Goal: Task Accomplishment & Management: Complete application form

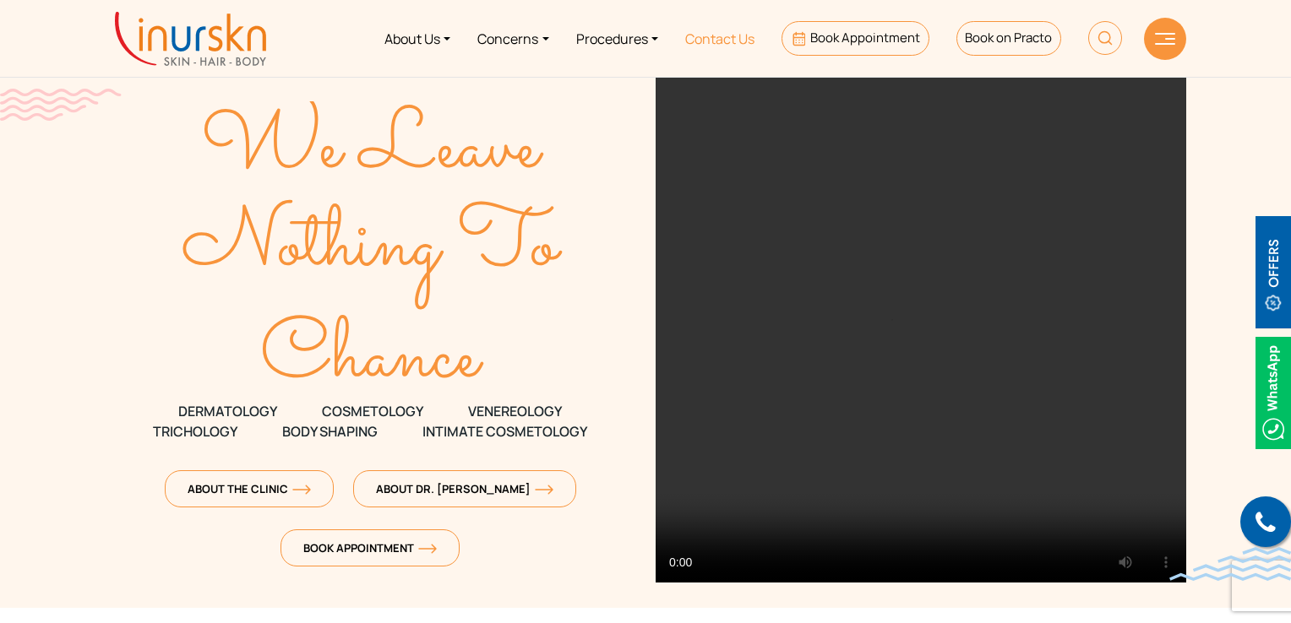
click at [710, 45] on link "Contact Us" at bounding box center [720, 38] width 96 height 63
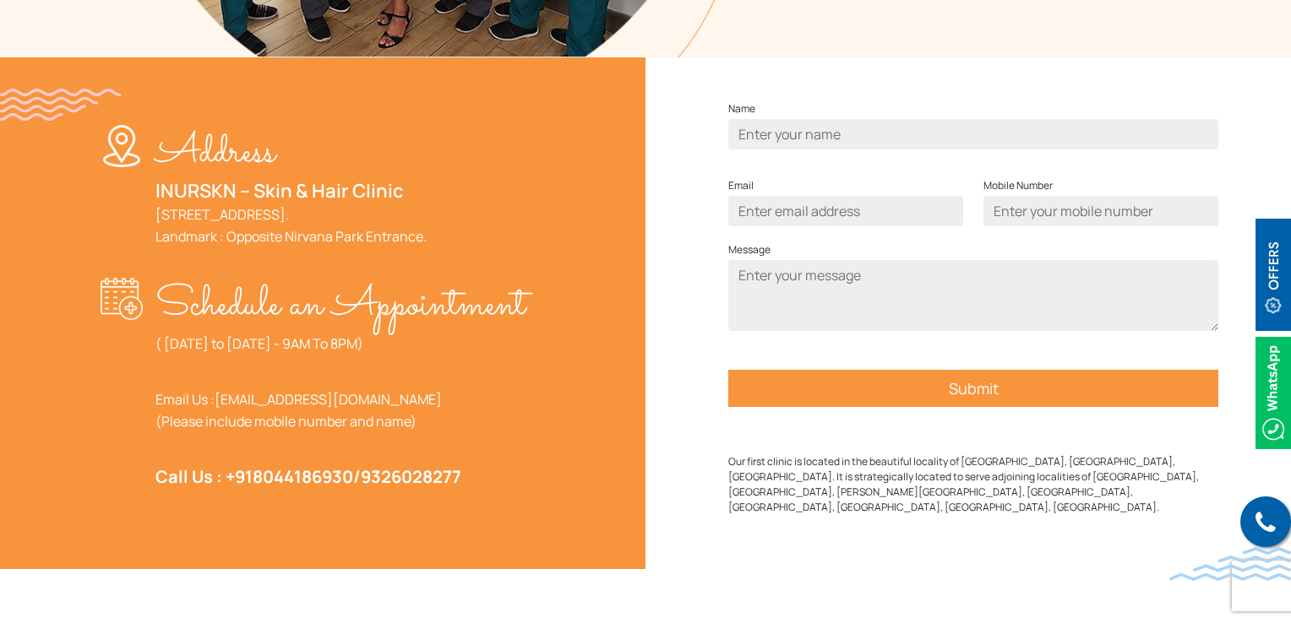
scroll to position [591, 0]
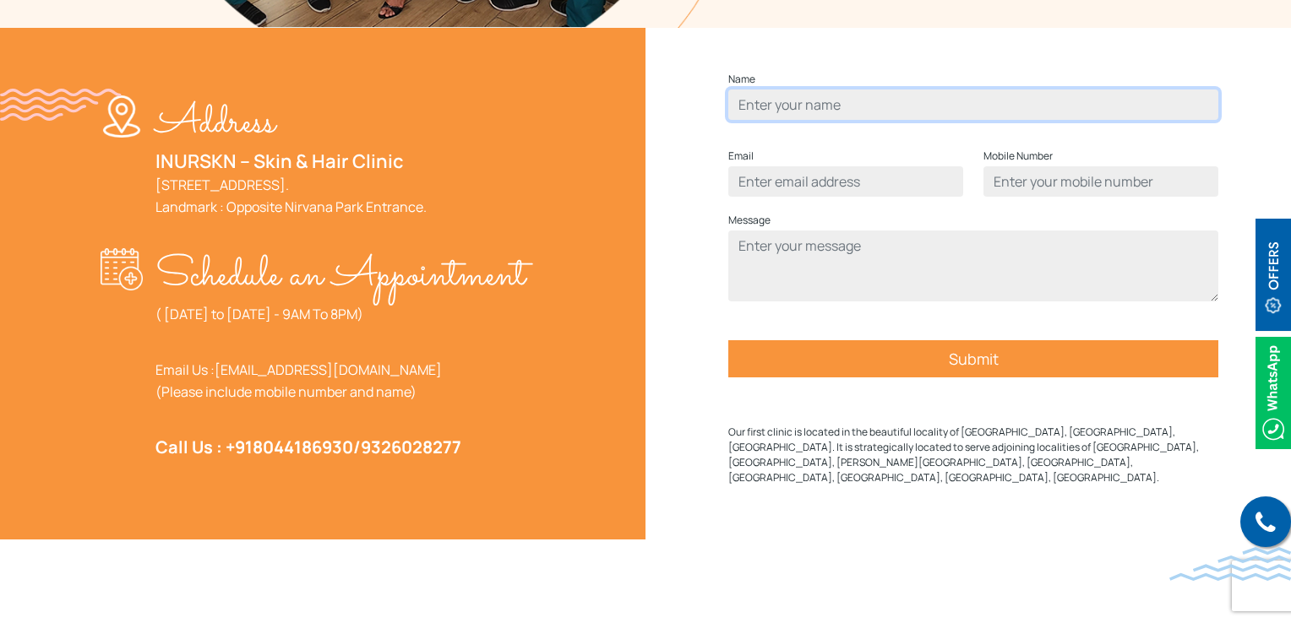
click at [847, 120] on input "Contact form" at bounding box center [973, 105] width 490 height 30
type input "a"
type input "sheldon"
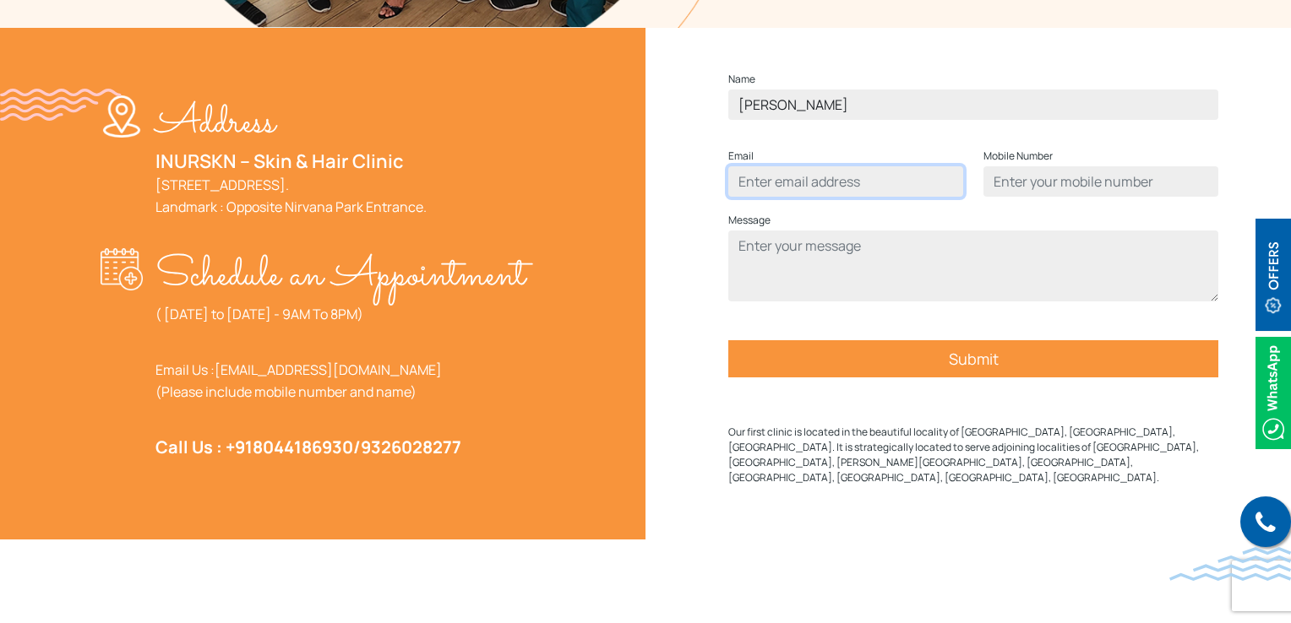
click at [867, 197] on input "Contact form" at bounding box center [845, 181] width 235 height 30
type input "sheldon@gmail.com"
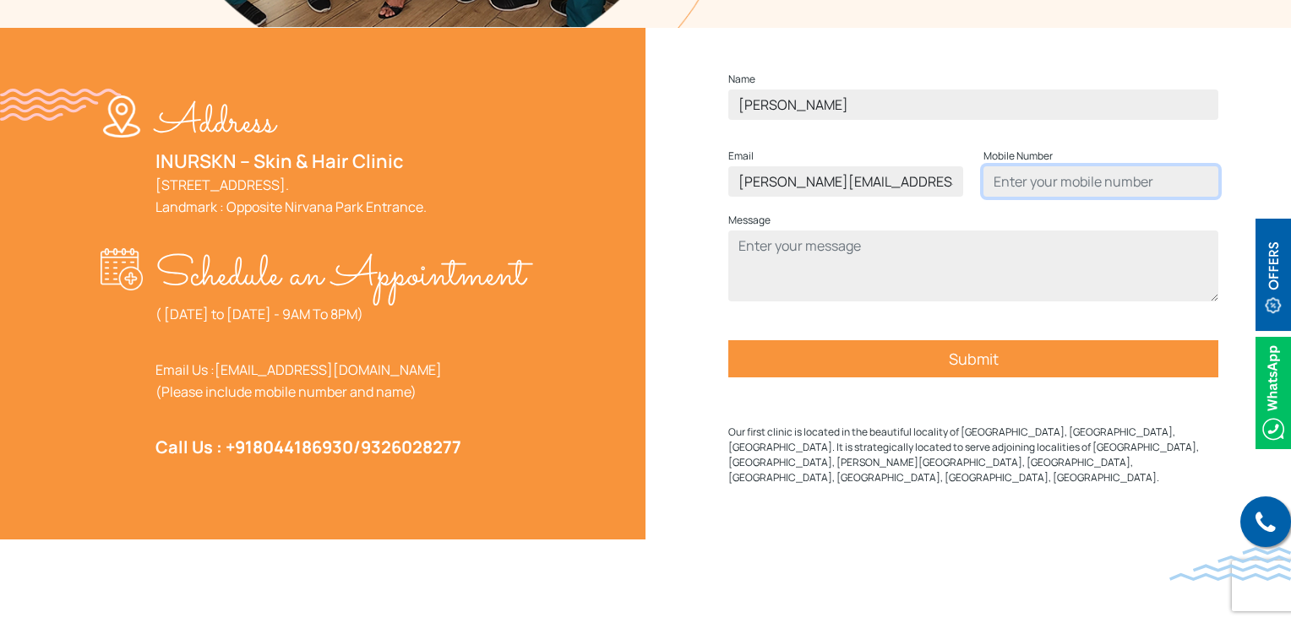
click at [1051, 197] on input "Contact form" at bounding box center [1100, 181] width 235 height 30
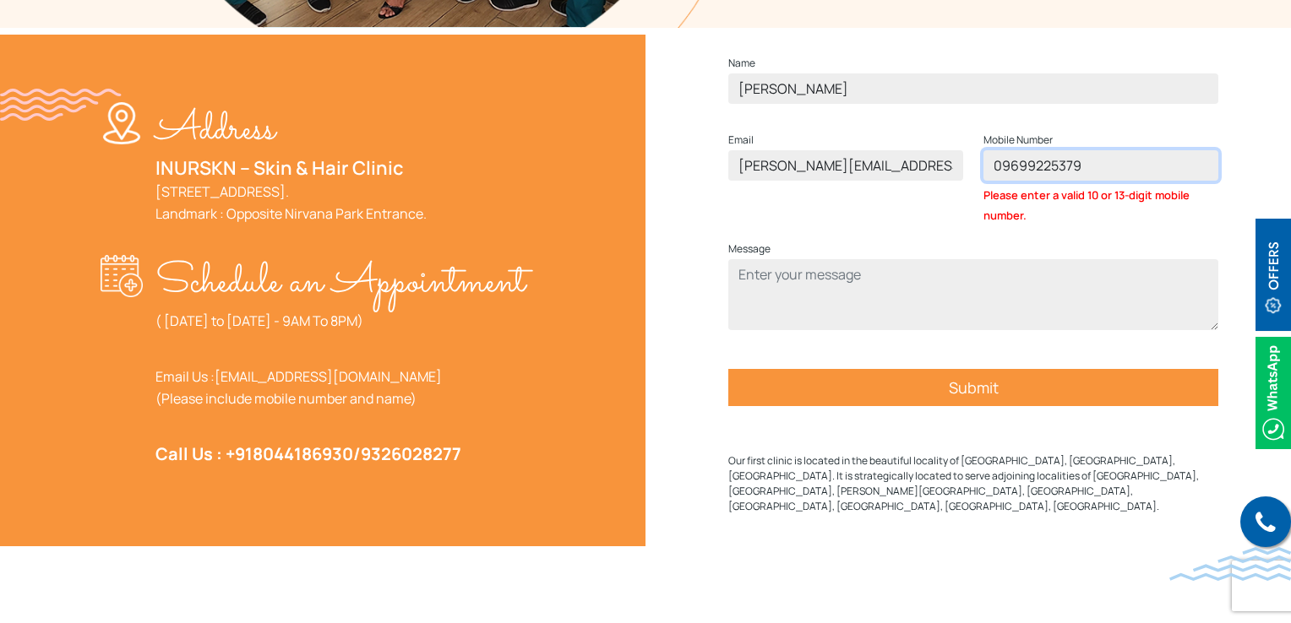
click at [1009, 181] on input "09699225379" at bounding box center [1100, 165] width 235 height 30
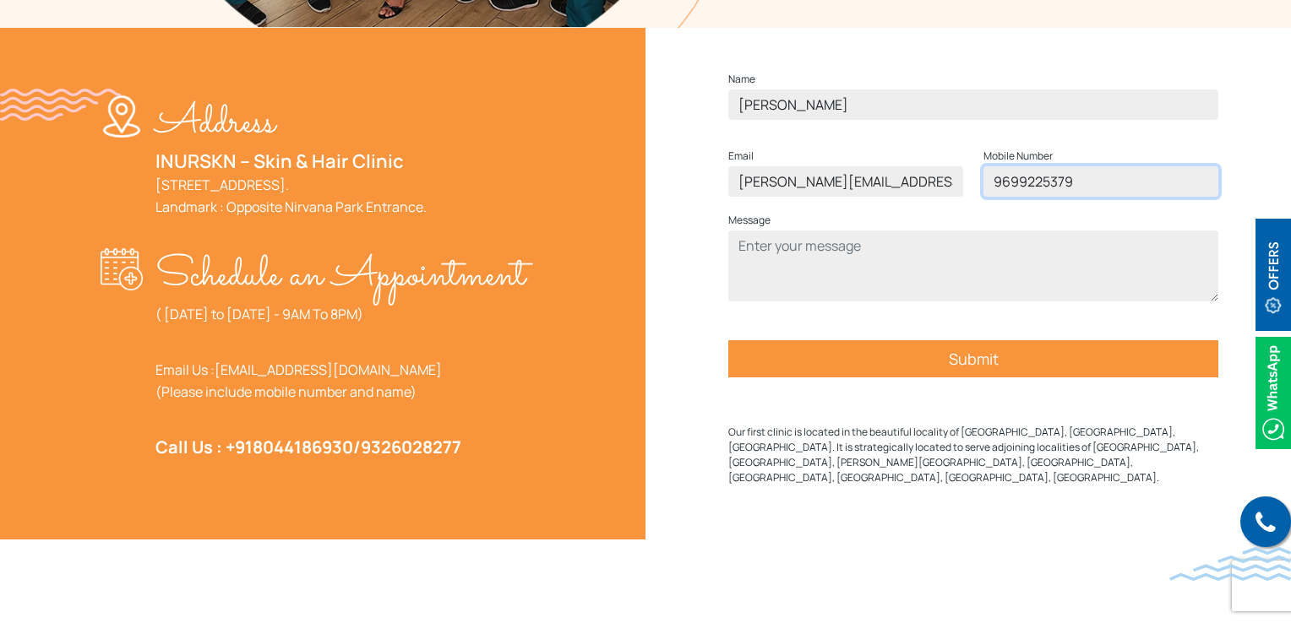
click at [1091, 197] on input "9699225379" at bounding box center [1100, 181] width 235 height 30
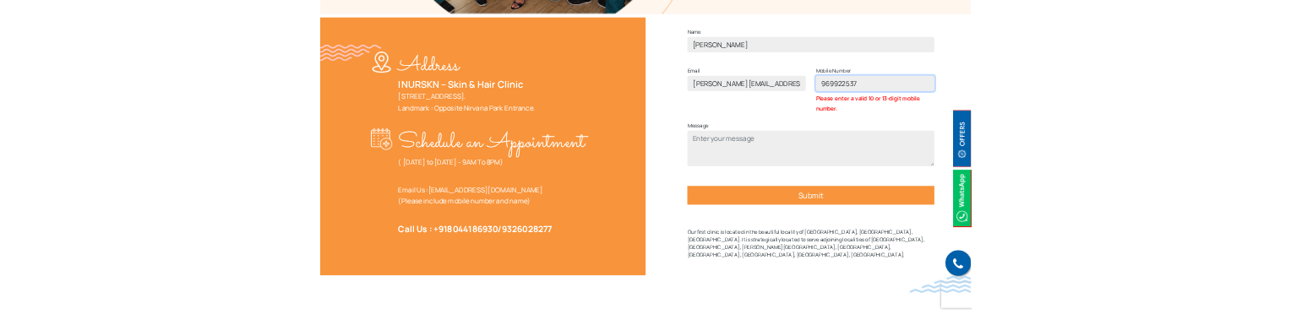
scroll to position [507, 0]
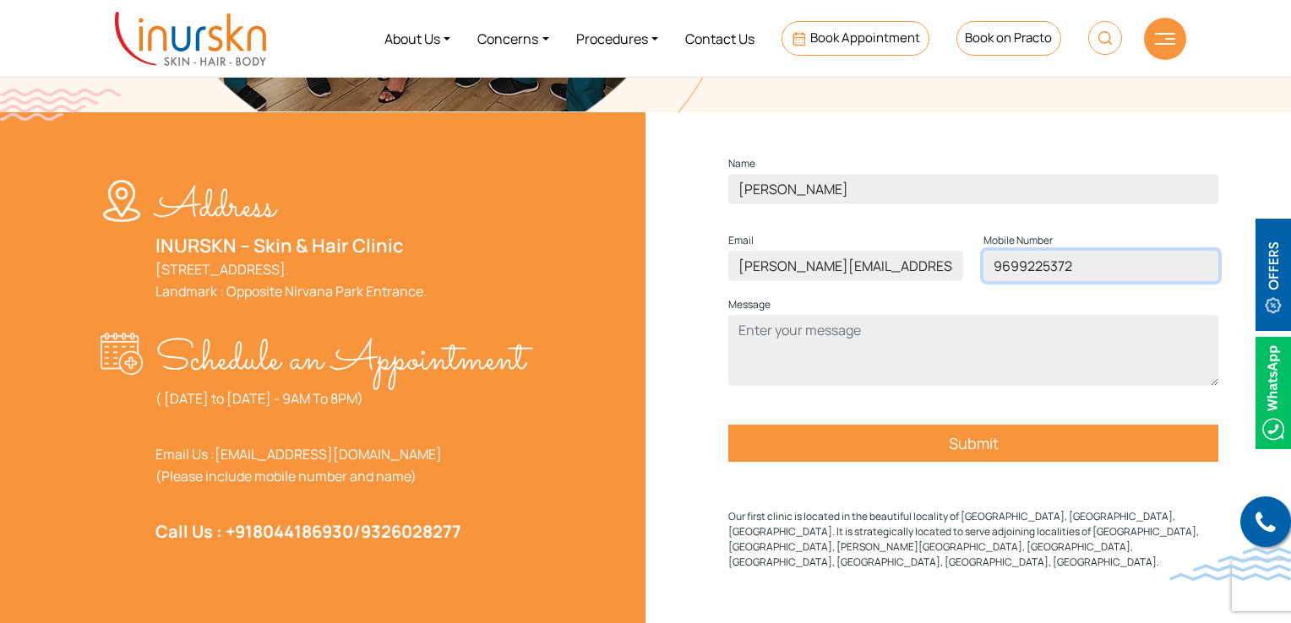
type input "9699225372"
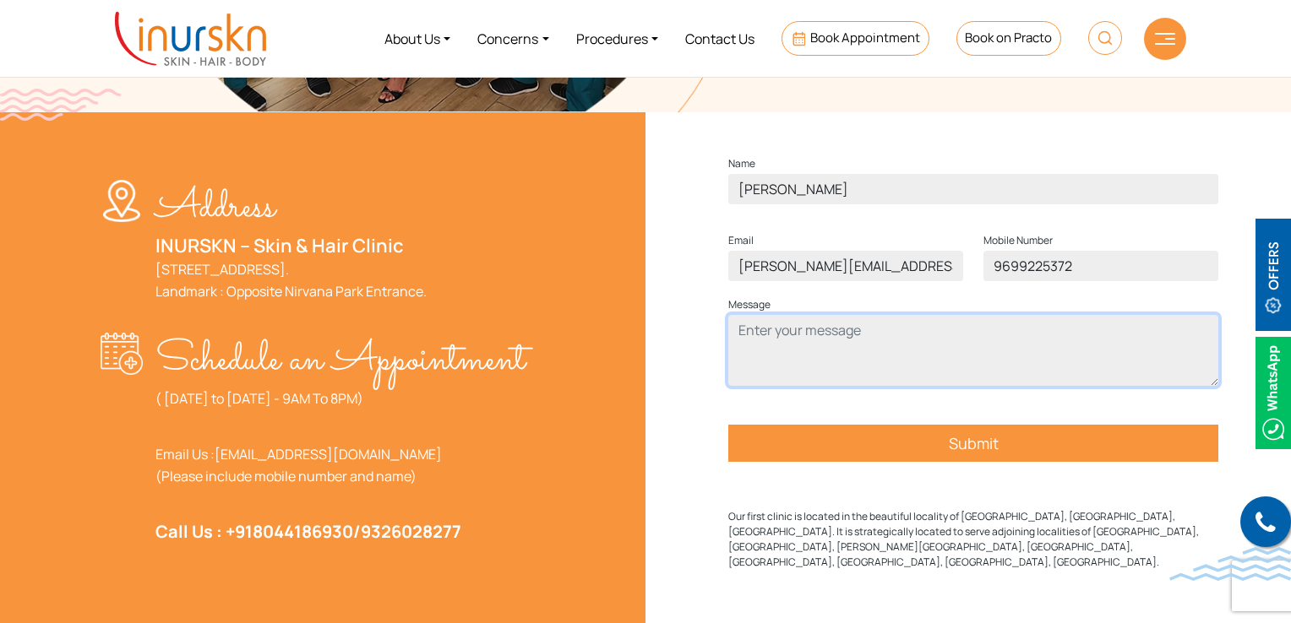
click at [917, 362] on textarea "Contact form" at bounding box center [973, 350] width 490 height 71
type textarea "test"
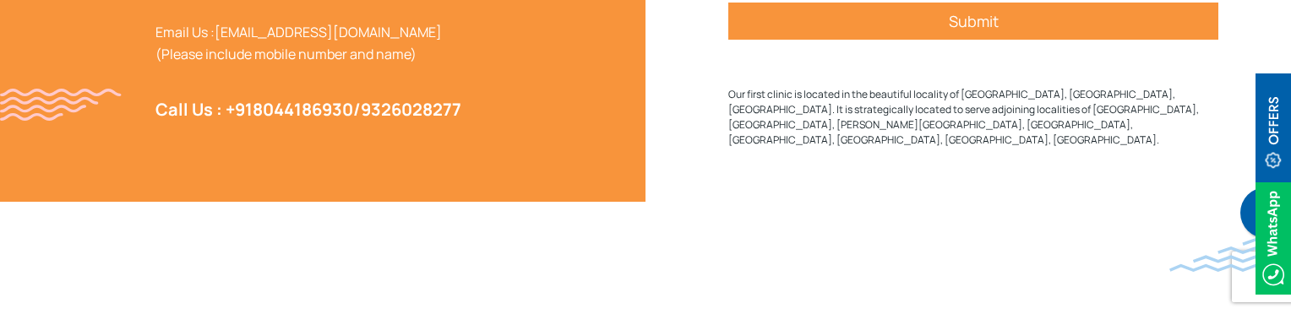
scroll to position [760, 0]
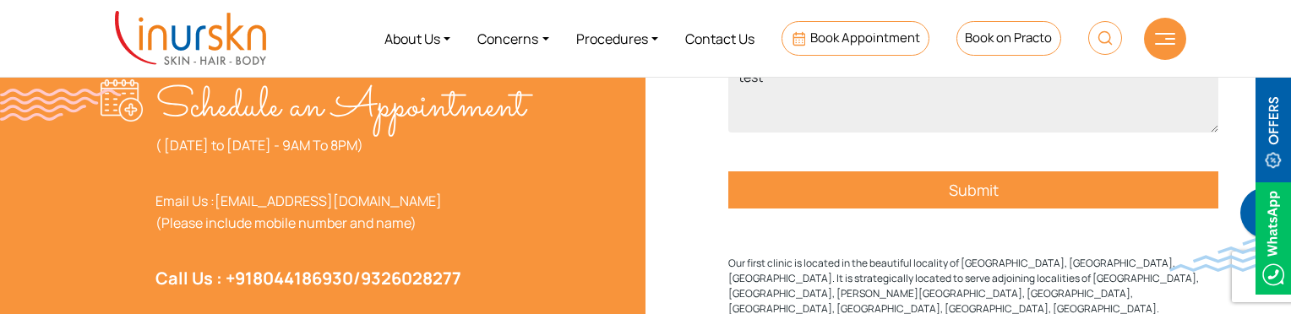
click at [883, 209] on input "Submit" at bounding box center [973, 189] width 490 height 37
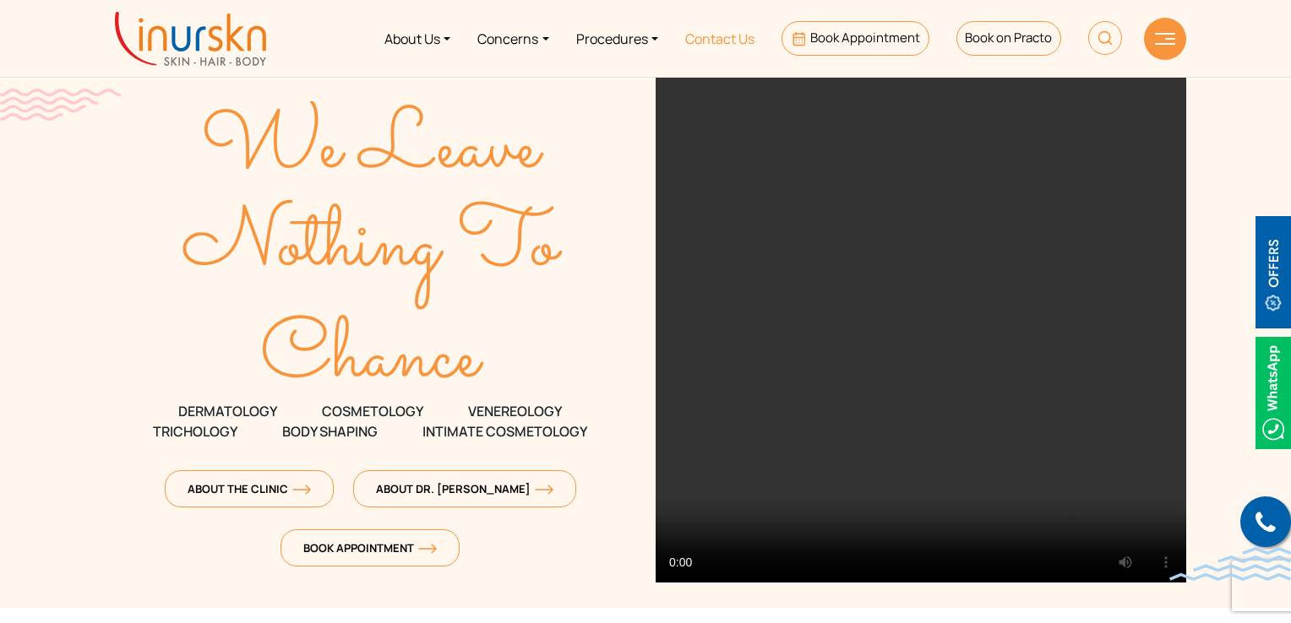
click at [732, 41] on link "Contact Us" at bounding box center [720, 38] width 96 height 63
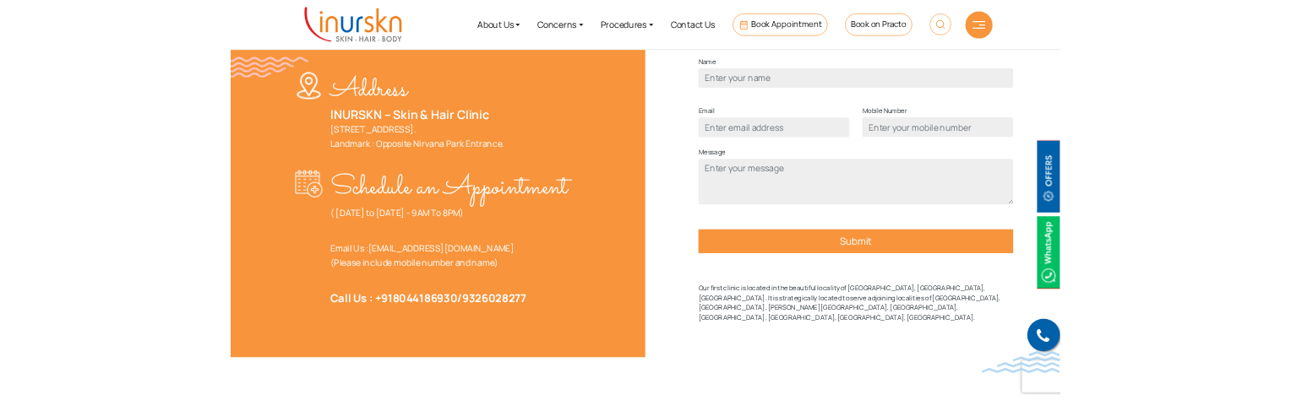
scroll to position [507, 0]
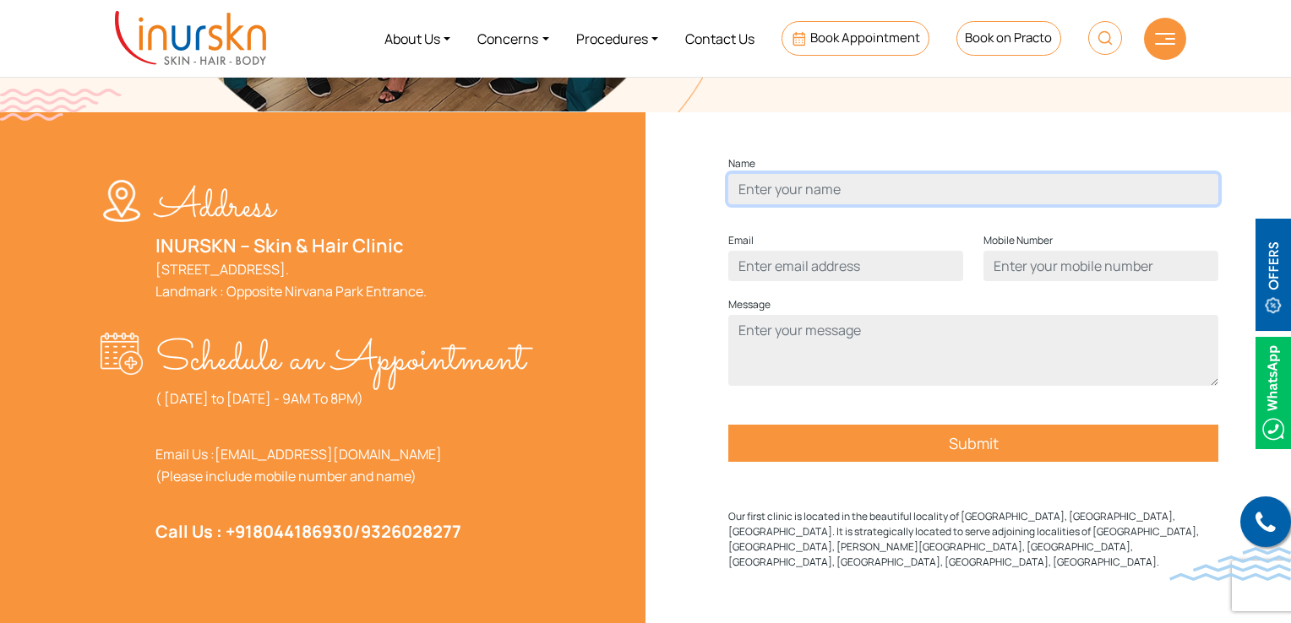
click at [824, 204] on input "Contact form" at bounding box center [973, 189] width 490 height 30
type input "sheldom"
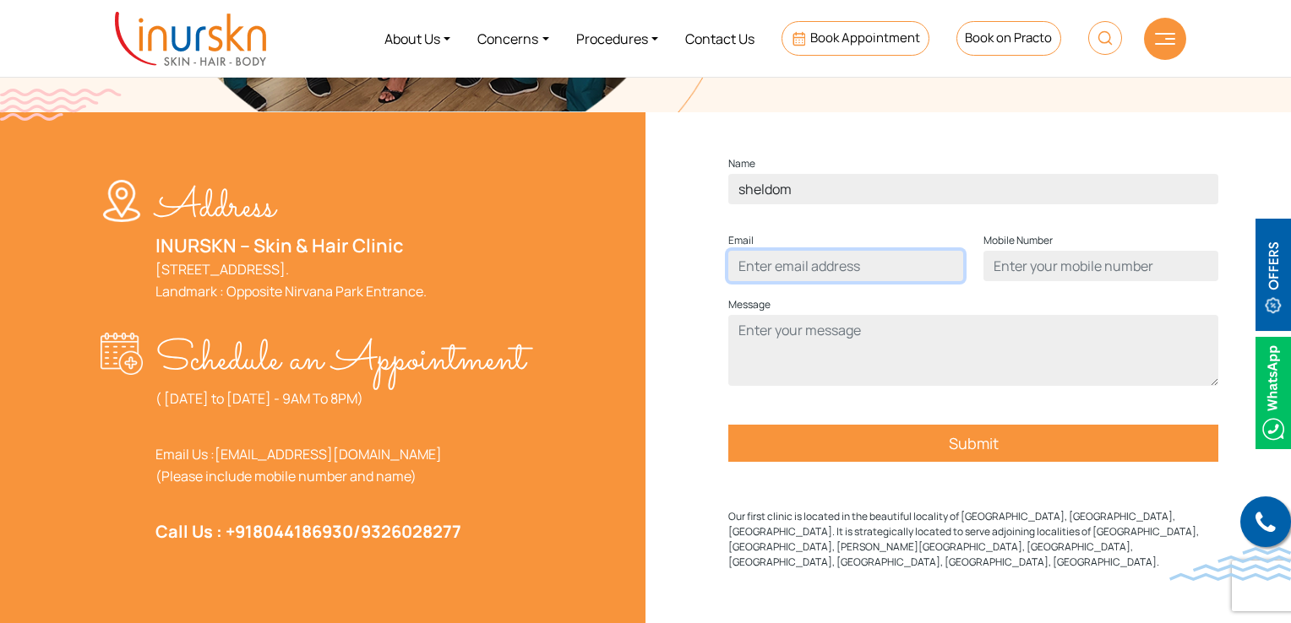
click at [847, 281] on input "Contact form" at bounding box center [845, 266] width 235 height 30
type input "sheldon@gmai.com"
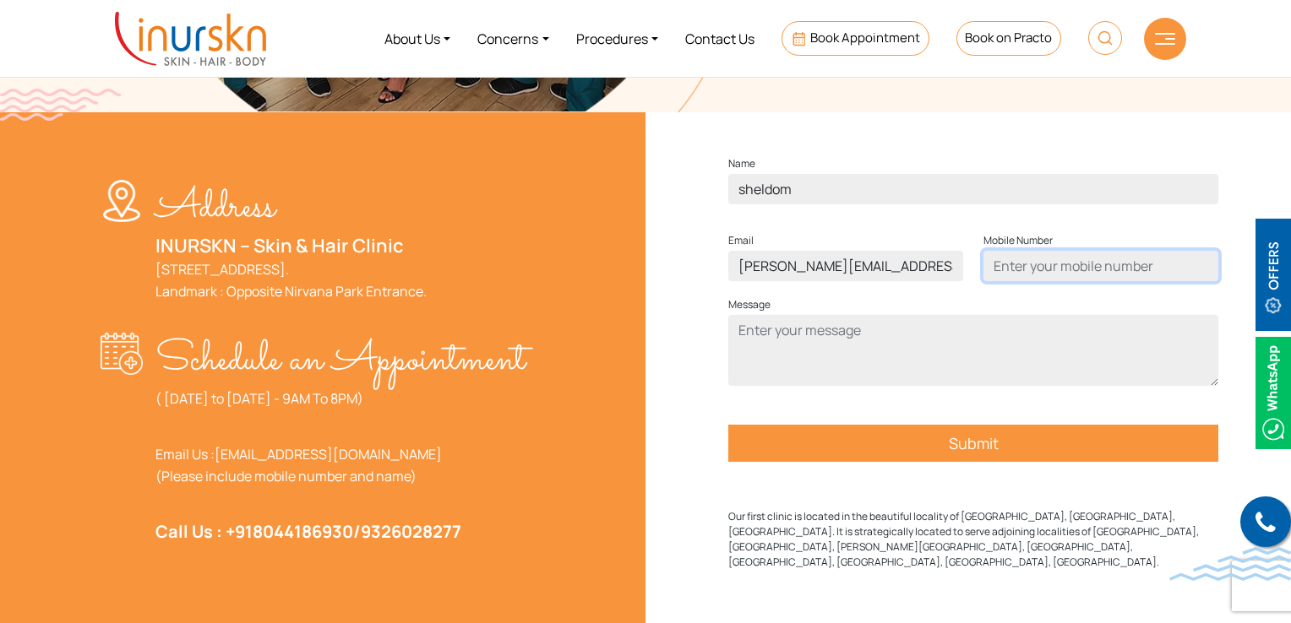
click at [1068, 281] on input "Contact form" at bounding box center [1100, 266] width 235 height 30
click at [1076, 281] on input "9137465199" at bounding box center [1100, 266] width 235 height 30
type input "9137465144"
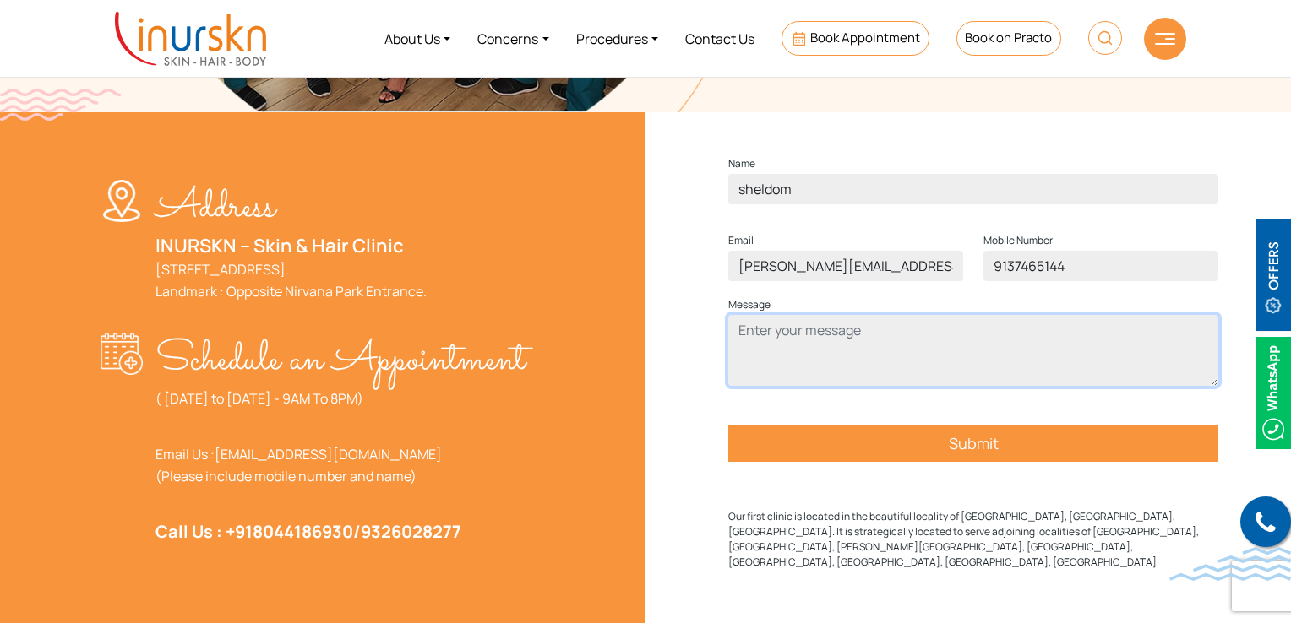
click at [1036, 381] on textarea "Contact form" at bounding box center [973, 350] width 490 height 71
type textarea "test"
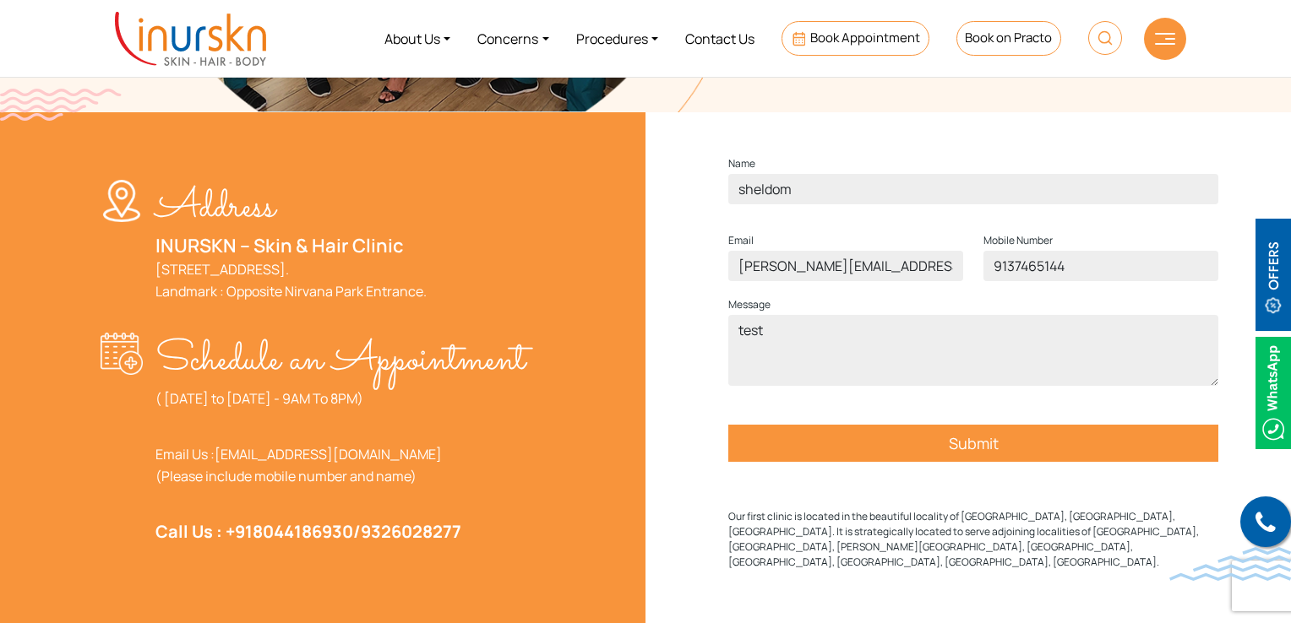
click at [1075, 462] on input "Submit" at bounding box center [973, 443] width 490 height 37
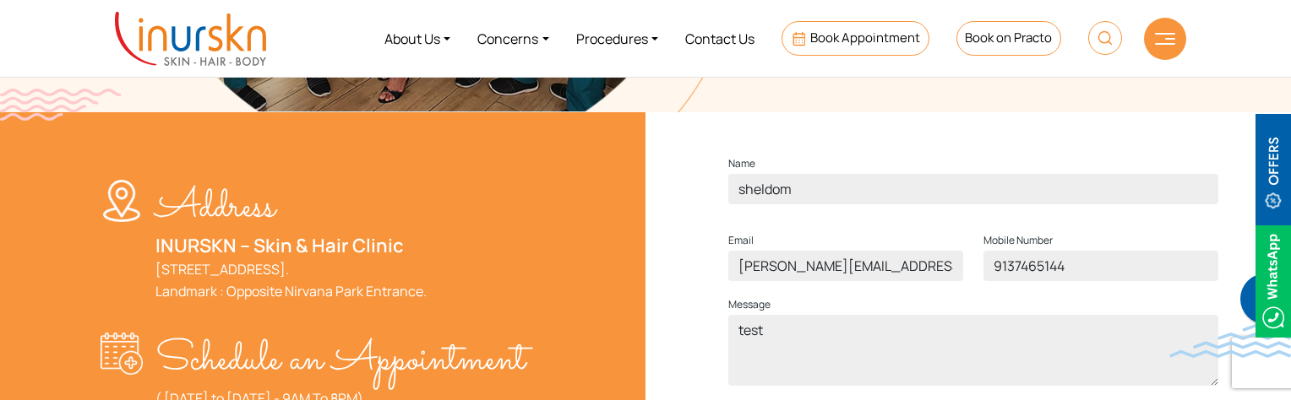
scroll to position [676, 0]
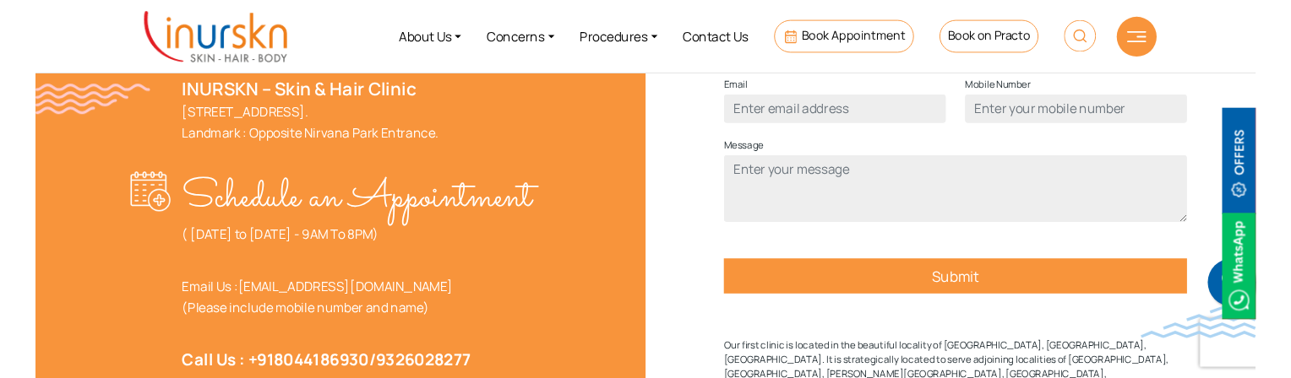
scroll to position [591, 0]
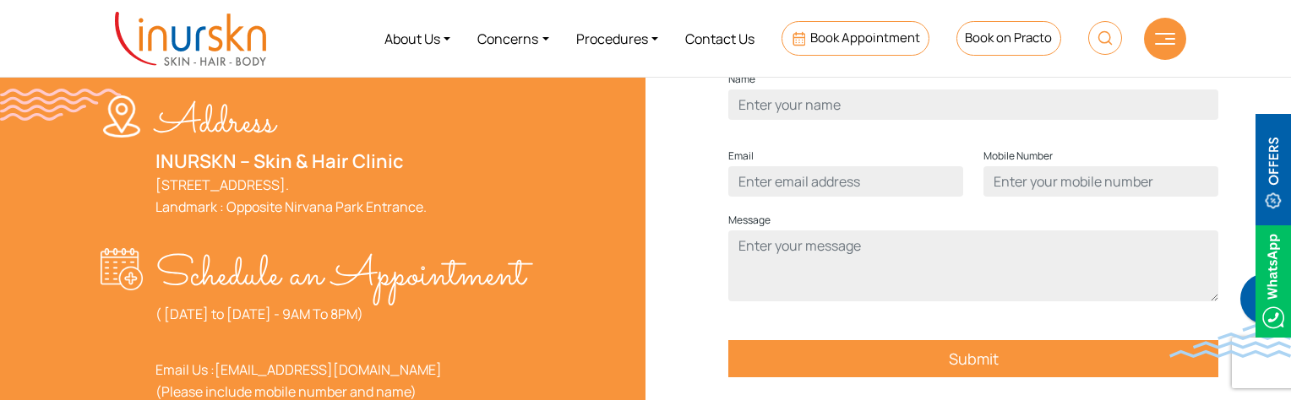
click at [878, 117] on p "Name" at bounding box center [973, 94] width 490 height 51
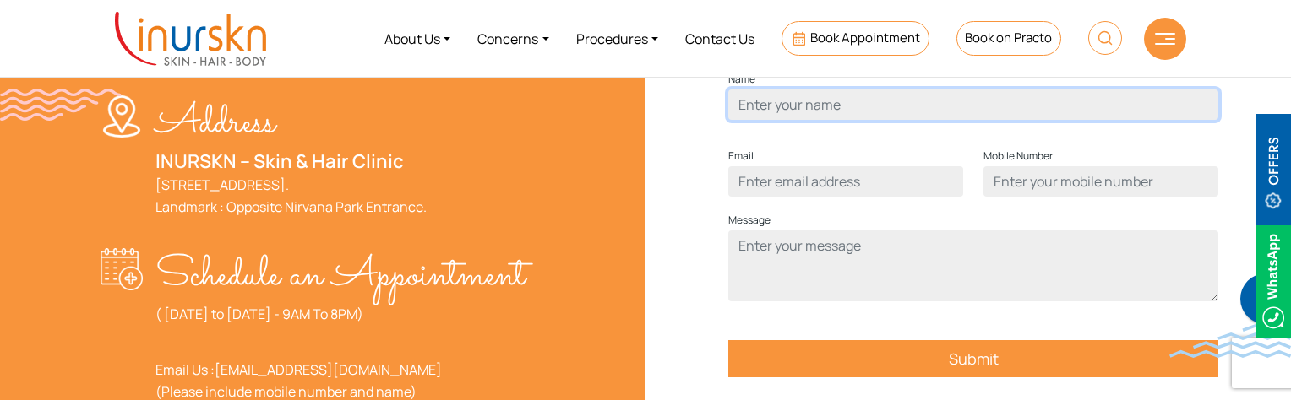
click at [872, 120] on input "Contact form" at bounding box center [973, 105] width 490 height 30
click at [794, 120] on input "Contact form" at bounding box center [973, 105] width 490 height 30
type input "sheldon"
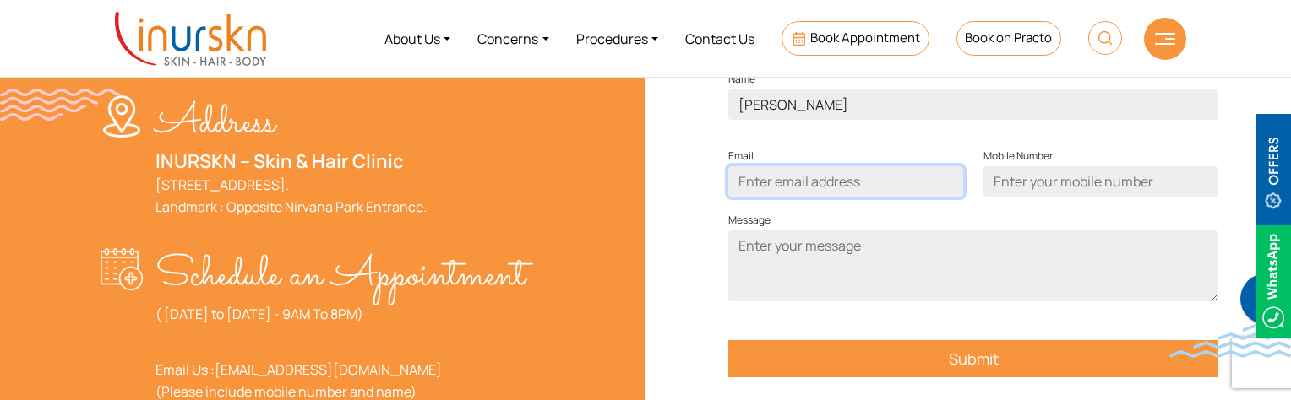
click at [785, 197] on input "Contact form" at bounding box center [845, 181] width 235 height 30
type input "sheldon@gmail.com"
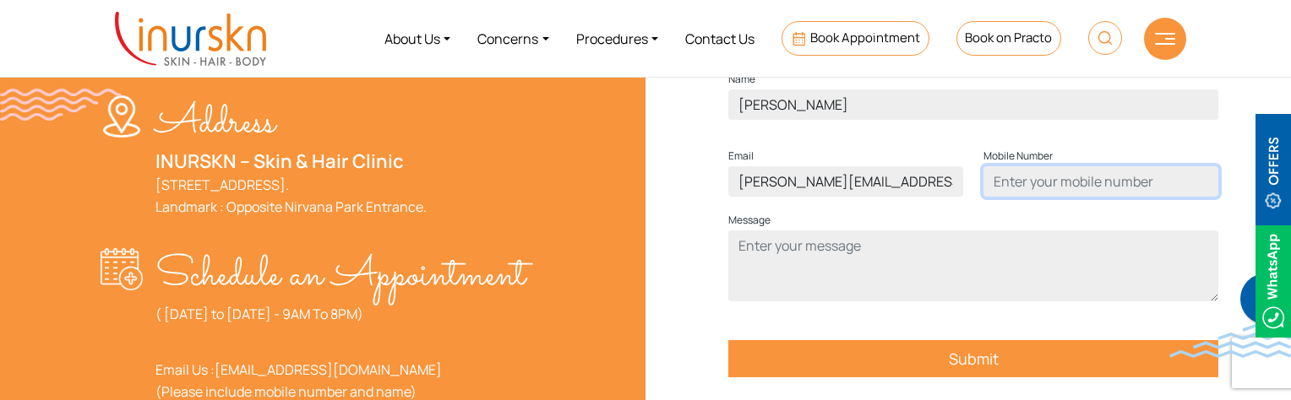
drag, startPoint x: 1047, startPoint y: 197, endPoint x: 1057, endPoint y: 231, distance: 35.0
click at [1047, 197] on input "Contact form" at bounding box center [1100, 181] width 235 height 30
type input "9137465155"
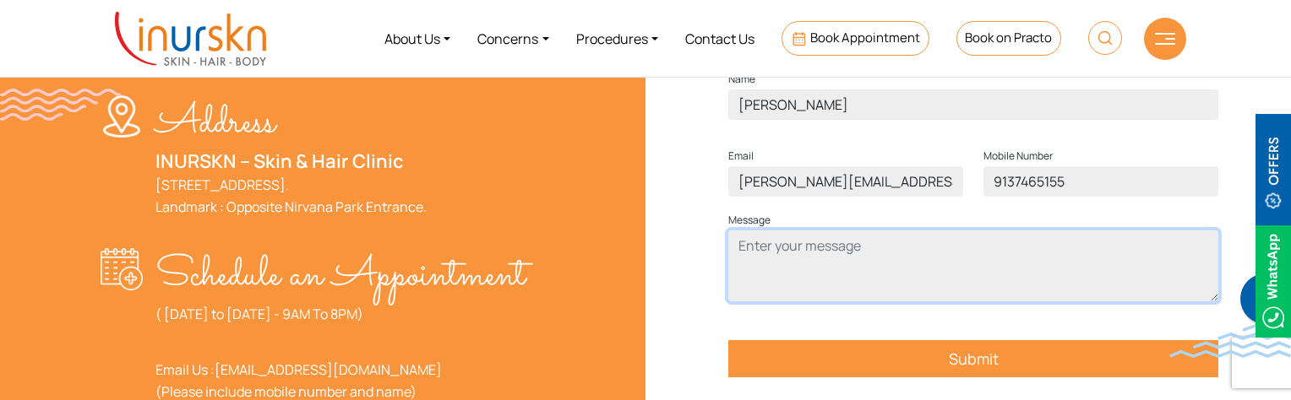
click at [775, 288] on textarea "Contact form" at bounding box center [973, 266] width 490 height 71
type textarea "test"
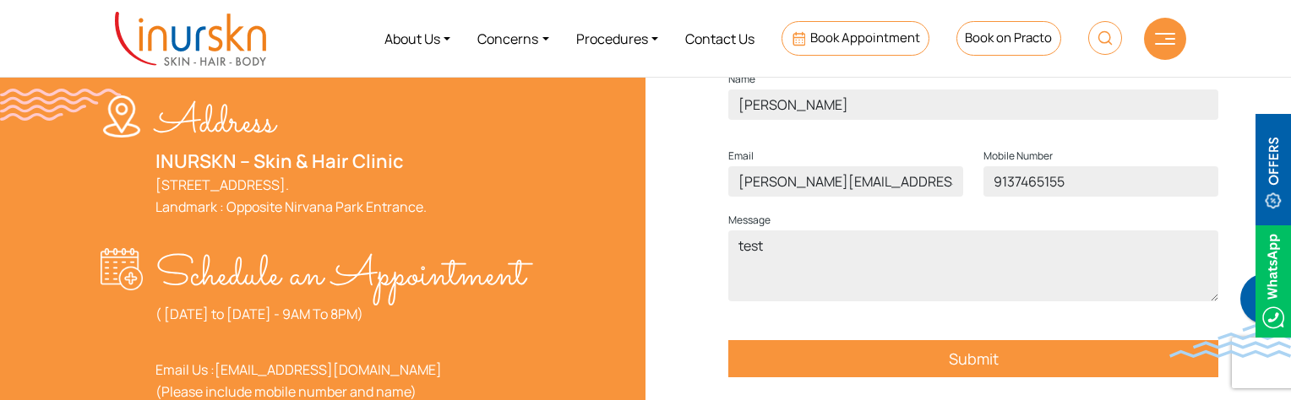
click at [921, 376] on input "Submit" at bounding box center [973, 358] width 490 height 37
